Goal: Information Seeking & Learning: Learn about a topic

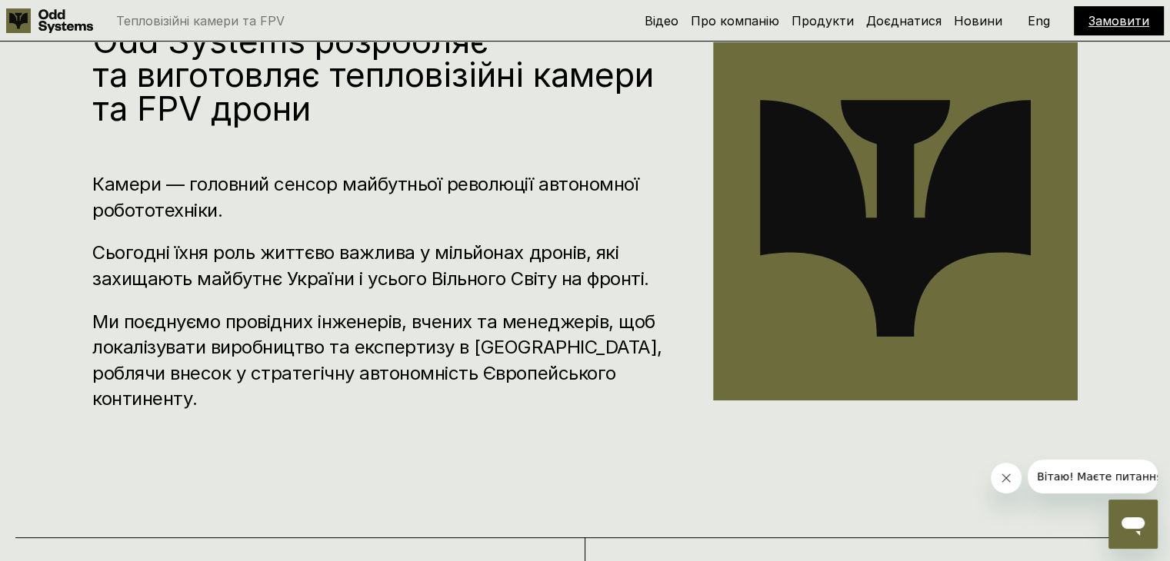
scroll to position [625, 0]
click at [98, 265] on h3 "Сьогодні їхня роль життєво важлива у мільйонах дронів, які захищають майбутнє У…" at bounding box center [379, 266] width 575 height 52
drag, startPoint x: 98, startPoint y: 265, endPoint x: 648, endPoint y: 295, distance: 550.7
click at [648, 291] on h3 "Сьогодні їхня роль життєво важлива у мільйонах дронів, які захищають майбутнє У…" at bounding box center [379, 266] width 575 height 52
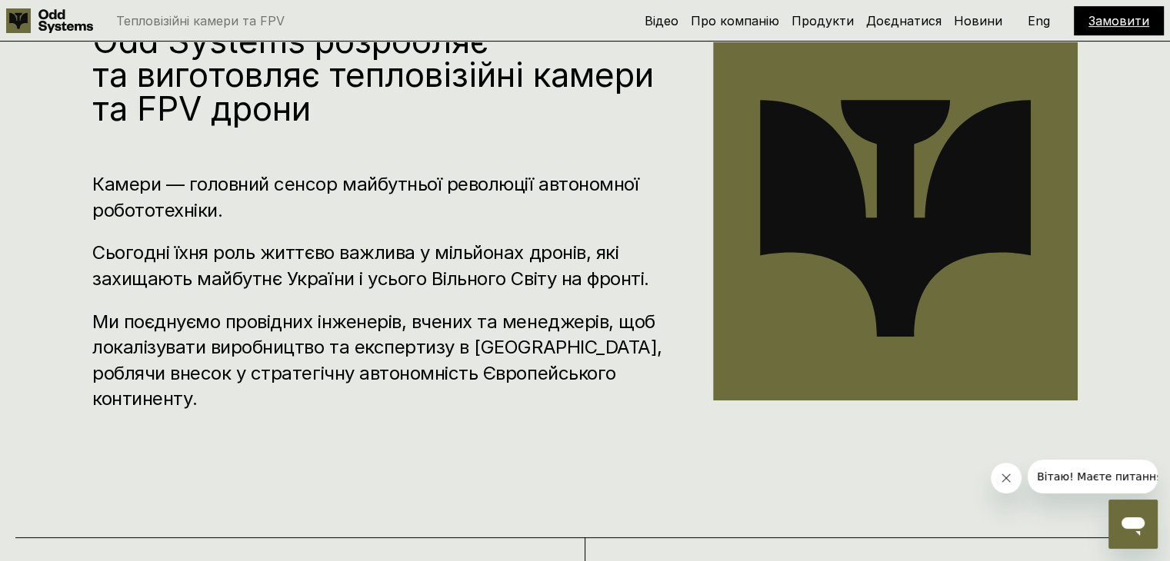
click at [648, 291] on h3 "Сьогодні їхня роль життєво важлива у мільйонах дронів, які захищають майбутнє У…" at bounding box center [379, 266] width 575 height 52
drag, startPoint x: 648, startPoint y: 295, endPoint x: 231, endPoint y: 233, distance: 422.3
click at [231, 233] on div "Камери — головний сенсор майбутньої революції автономної робототехніки. Сьогодн…" at bounding box center [379, 292] width 575 height 241
click at [360, 369] on h3 "Ми поєднуємо провідних інженерів, вчених та менеджерів, щоб локалізувати виробн…" at bounding box center [379, 360] width 575 height 103
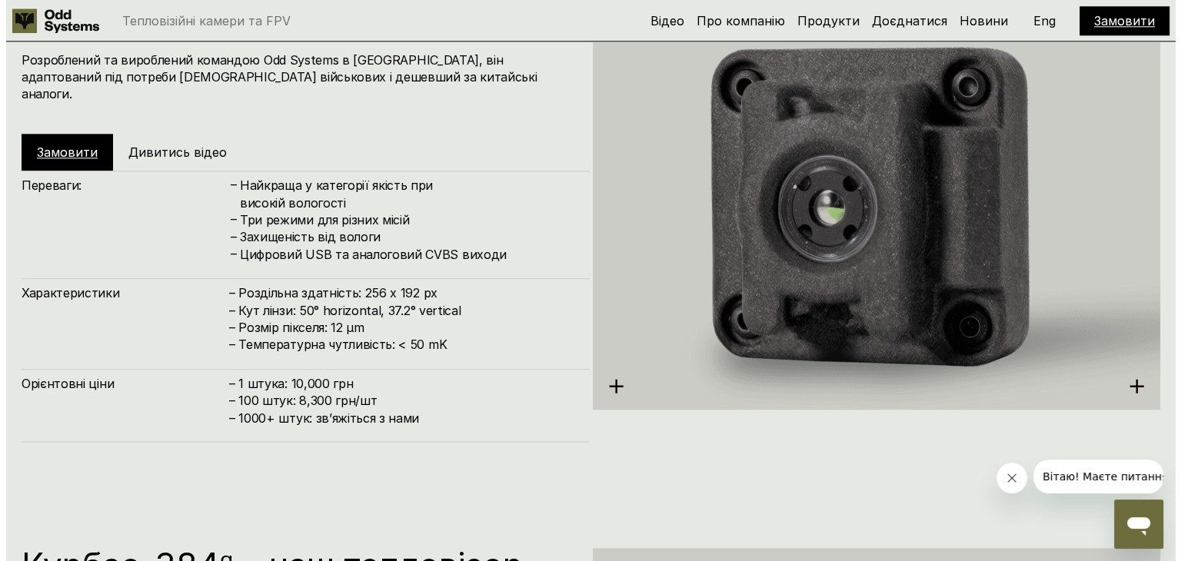
scroll to position [1712, 0]
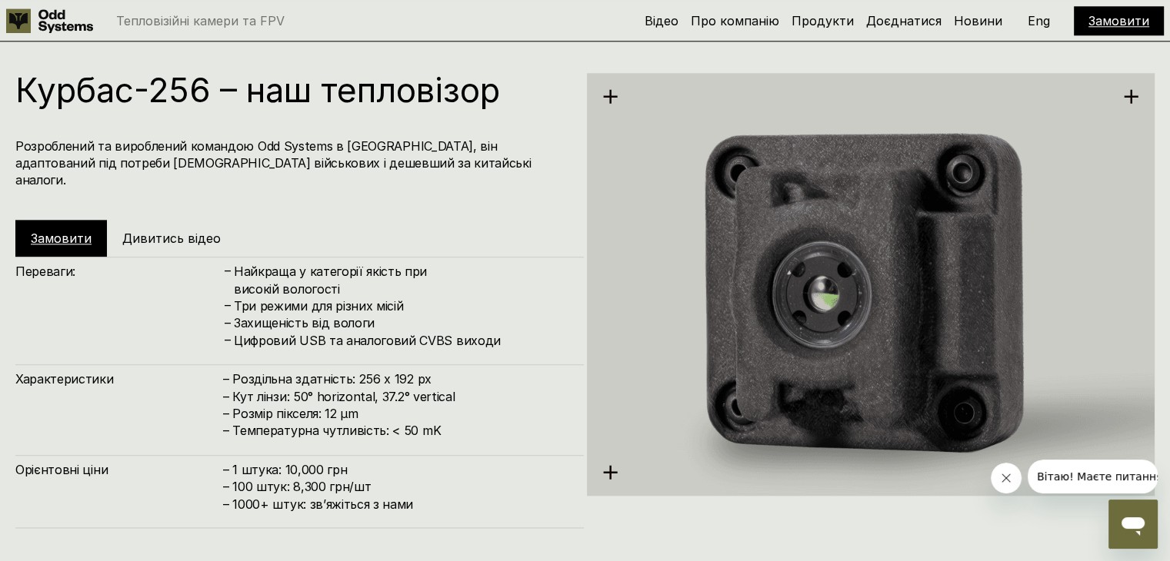
click at [122, 230] on h5 "Дивитись відео" at bounding box center [171, 238] width 98 height 17
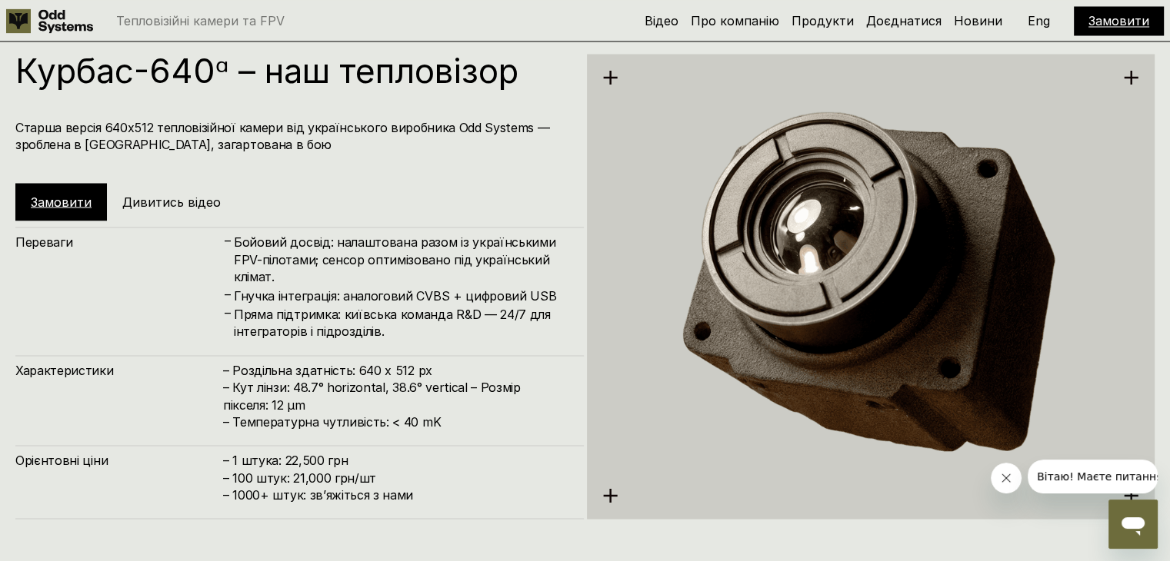
scroll to position [2812, 0]
click at [169, 199] on h5 "Дивитись відео" at bounding box center [171, 201] width 98 height 17
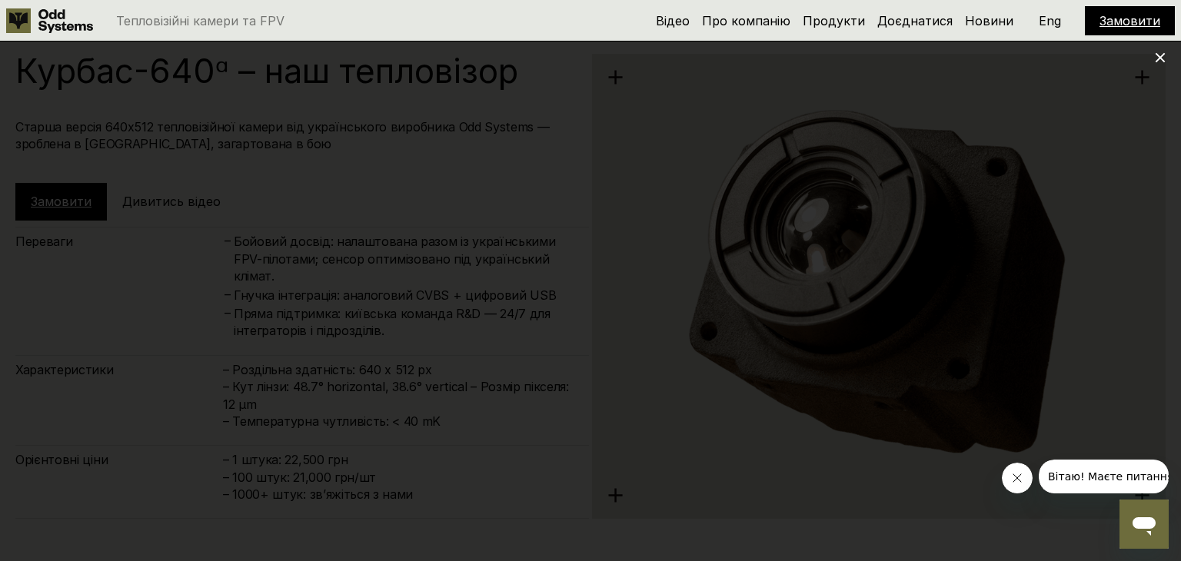
click at [1162, 62] on icon at bounding box center [1160, 57] width 11 height 11
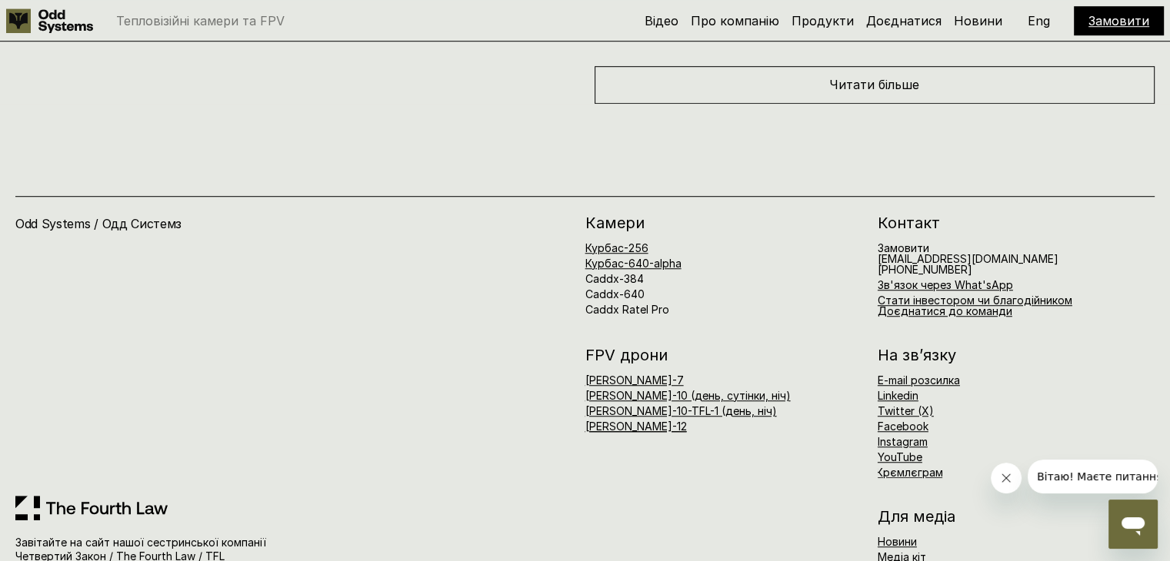
scroll to position [6954, 0]
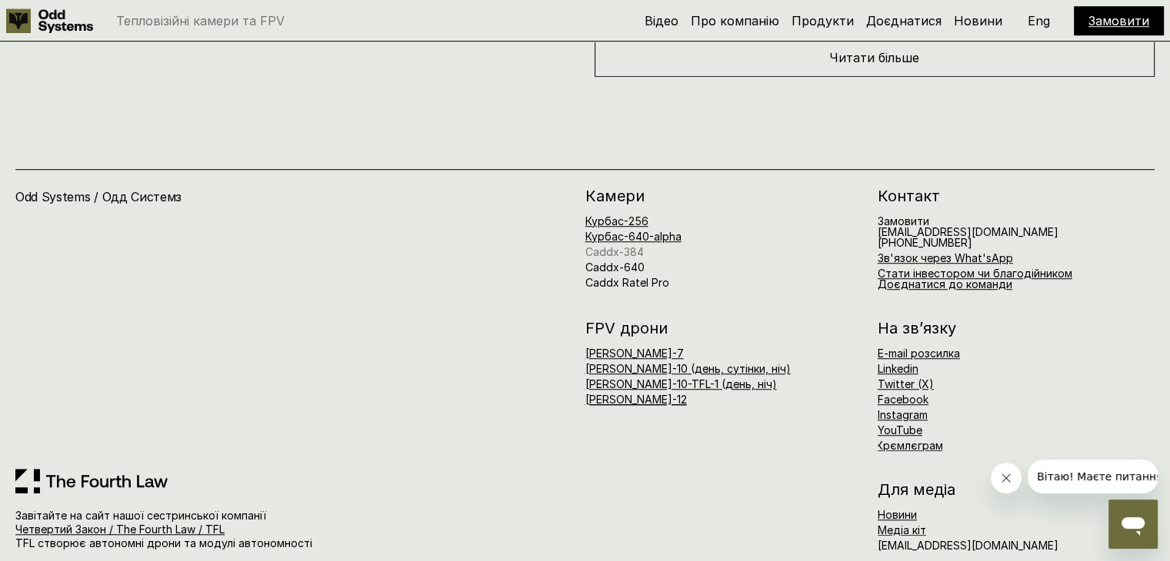
click at [616, 245] on link "Caddx-384" at bounding box center [614, 251] width 58 height 13
click at [631, 277] on link "Caddx Ratel Pro" at bounding box center [627, 283] width 84 height 13
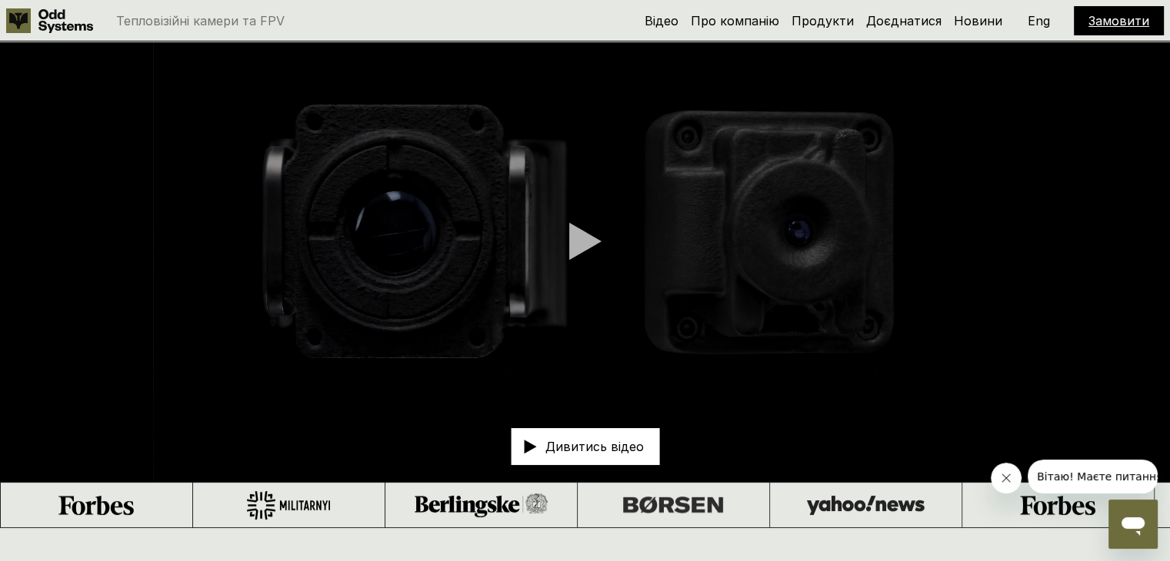
scroll to position [0, 0]
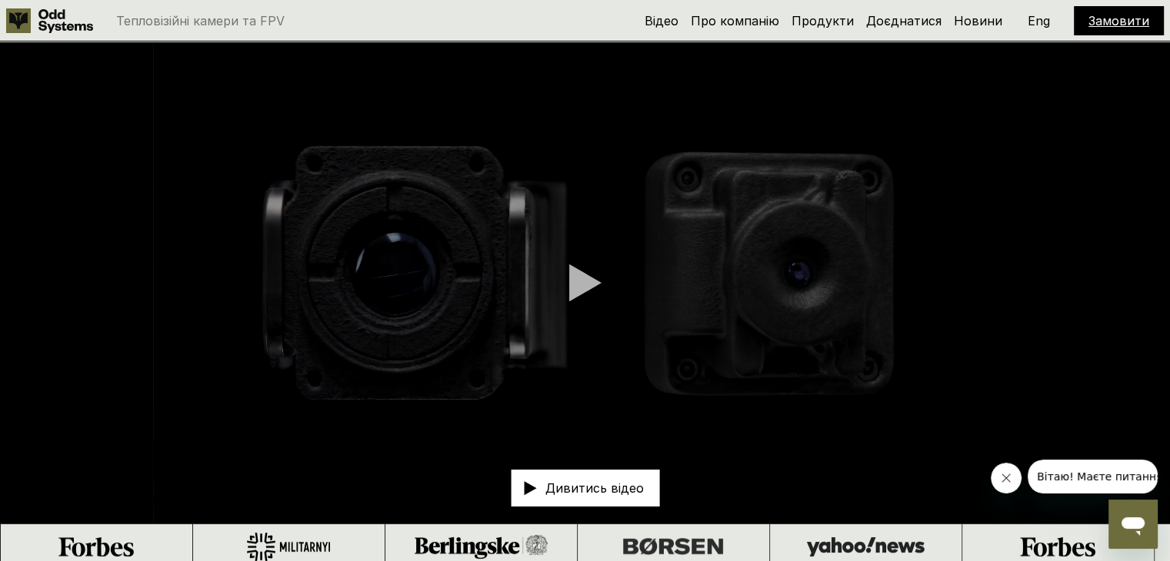
click at [584, 278] on div at bounding box center [585, 283] width 32 height 38
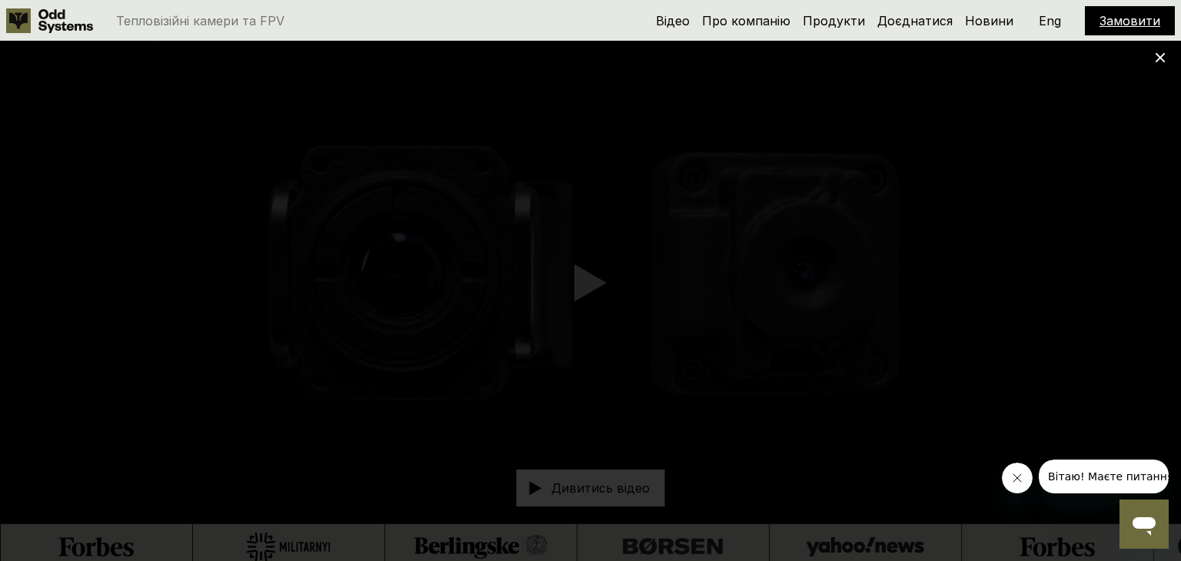
click at [0, 280] on div at bounding box center [590, 280] width 1181 height 561
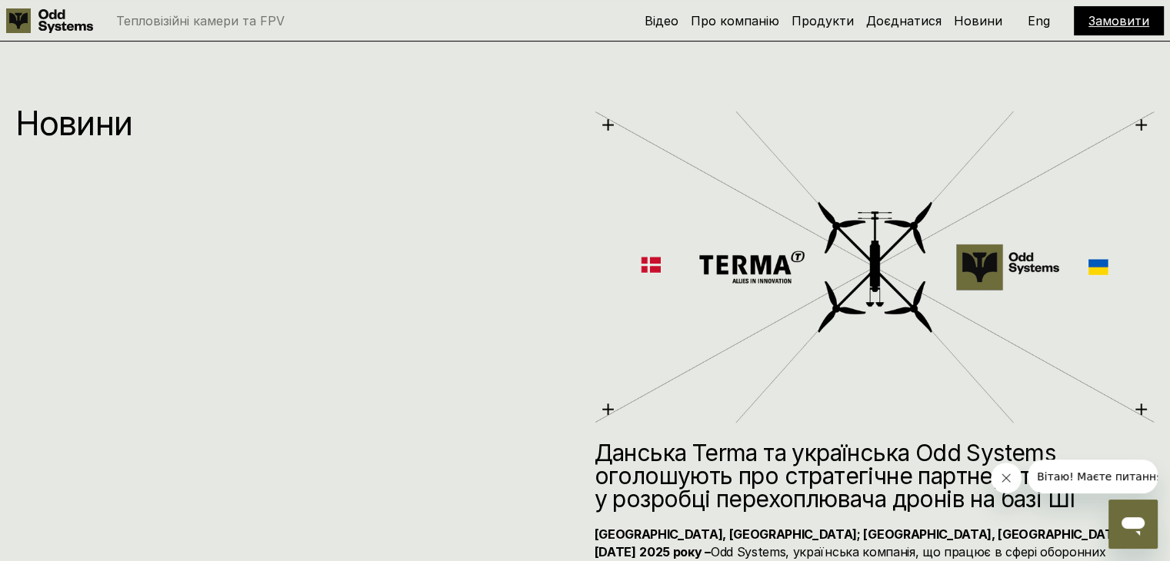
scroll to position [6954, 0]
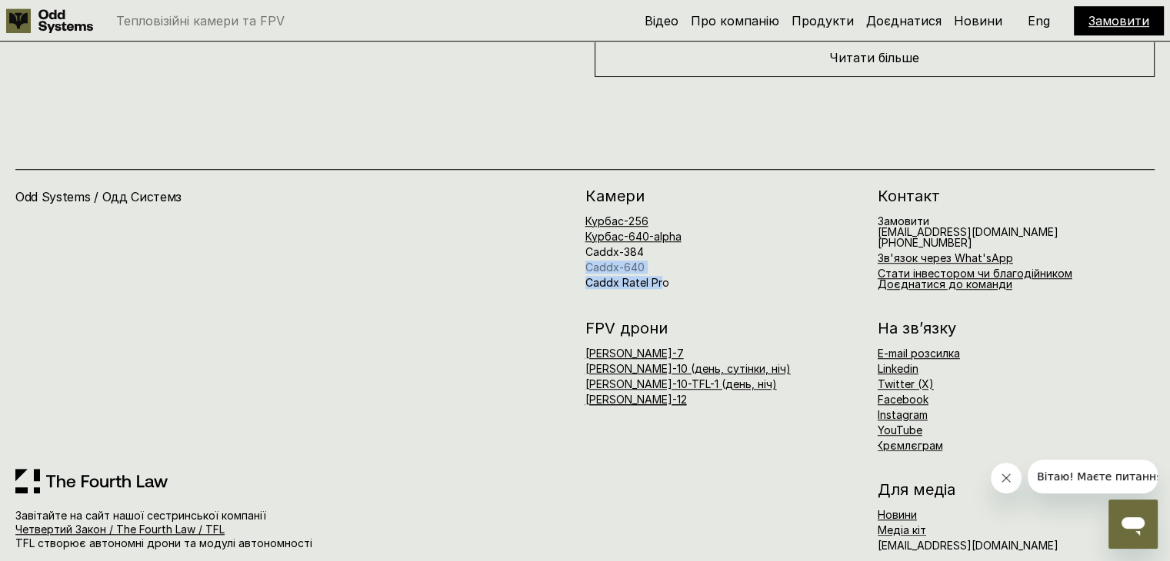
drag, startPoint x: 658, startPoint y: 248, endPoint x: 588, endPoint y: 245, distance: 70.8
click at [588, 245] on div "Курбас-256 Курбас-640-alpha Caddx-384 Caddx-640 Caddx Ratel Pro" at bounding box center [723, 252] width 277 height 72
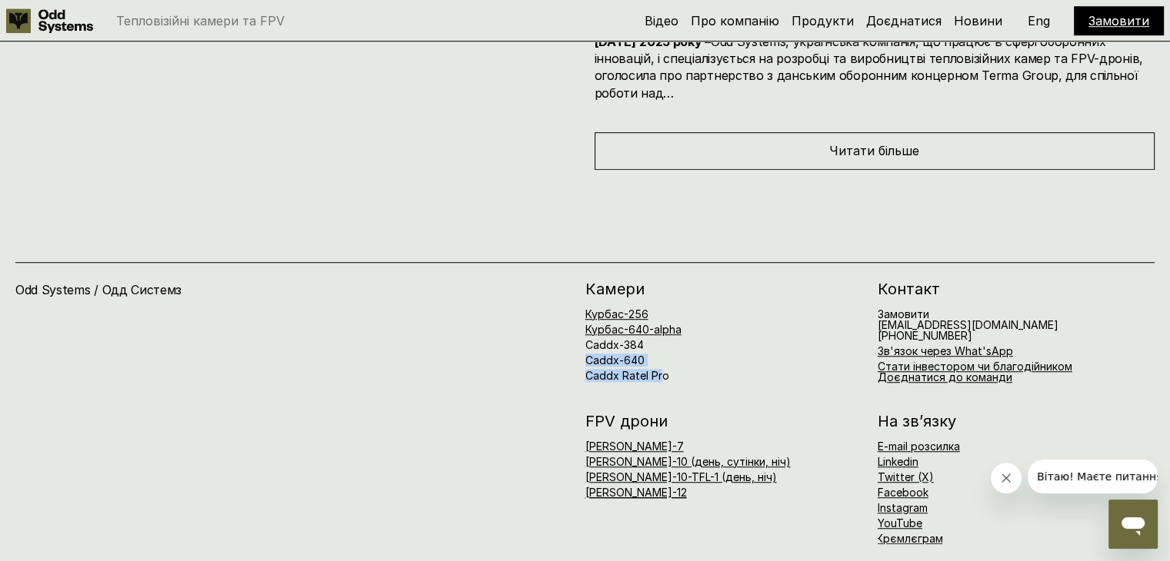
scroll to position [6882, 0]
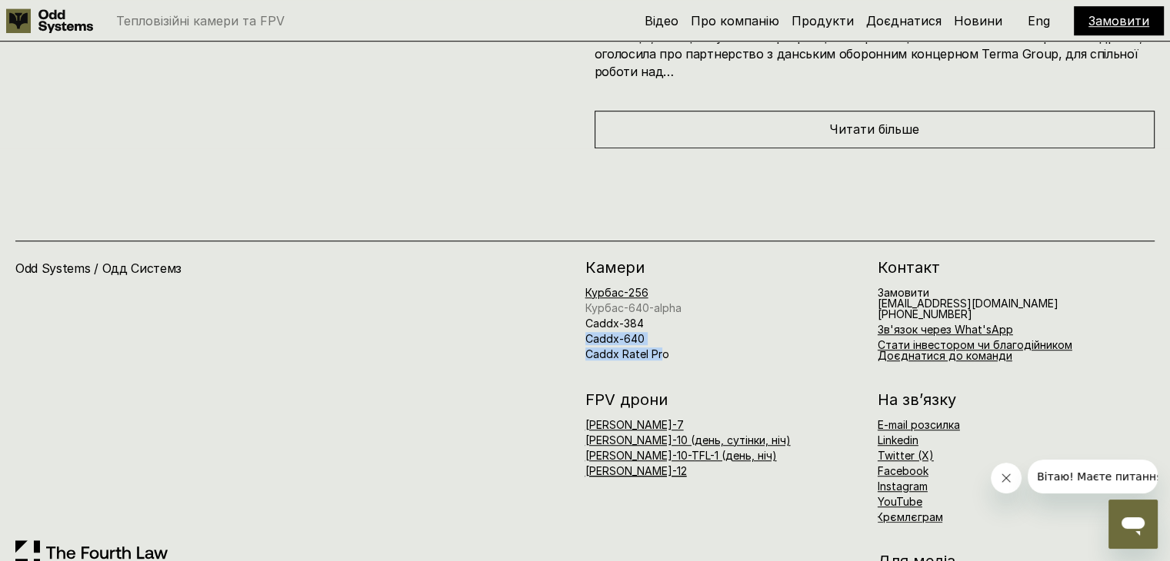
click at [631, 301] on link "Курбас-640-alpha" at bounding box center [633, 307] width 96 height 13
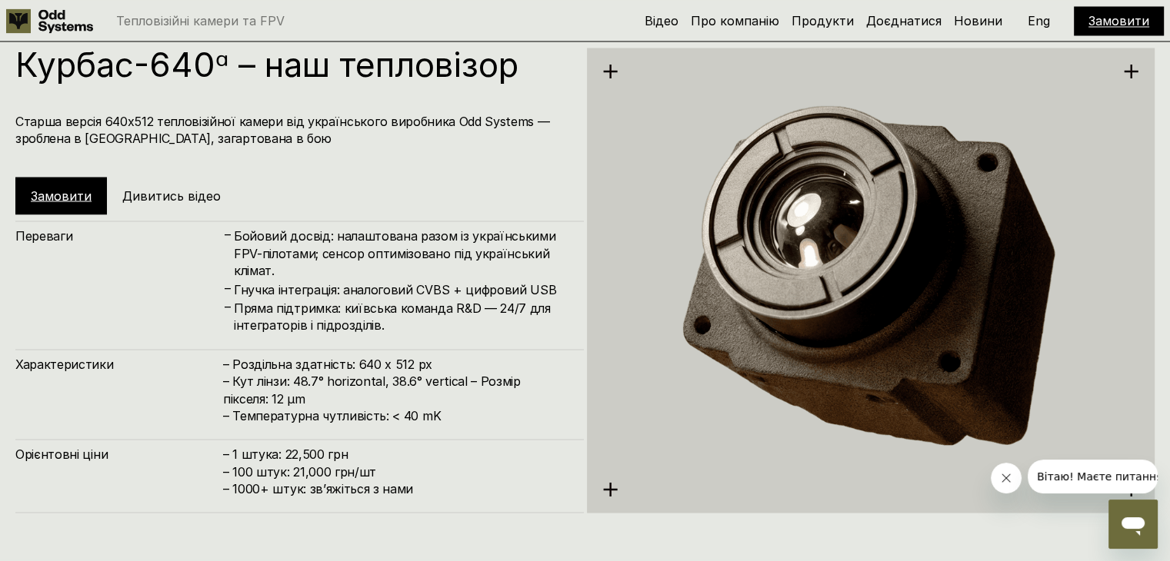
scroll to position [2813, 0]
